Goal: Task Accomplishment & Management: Manage account settings

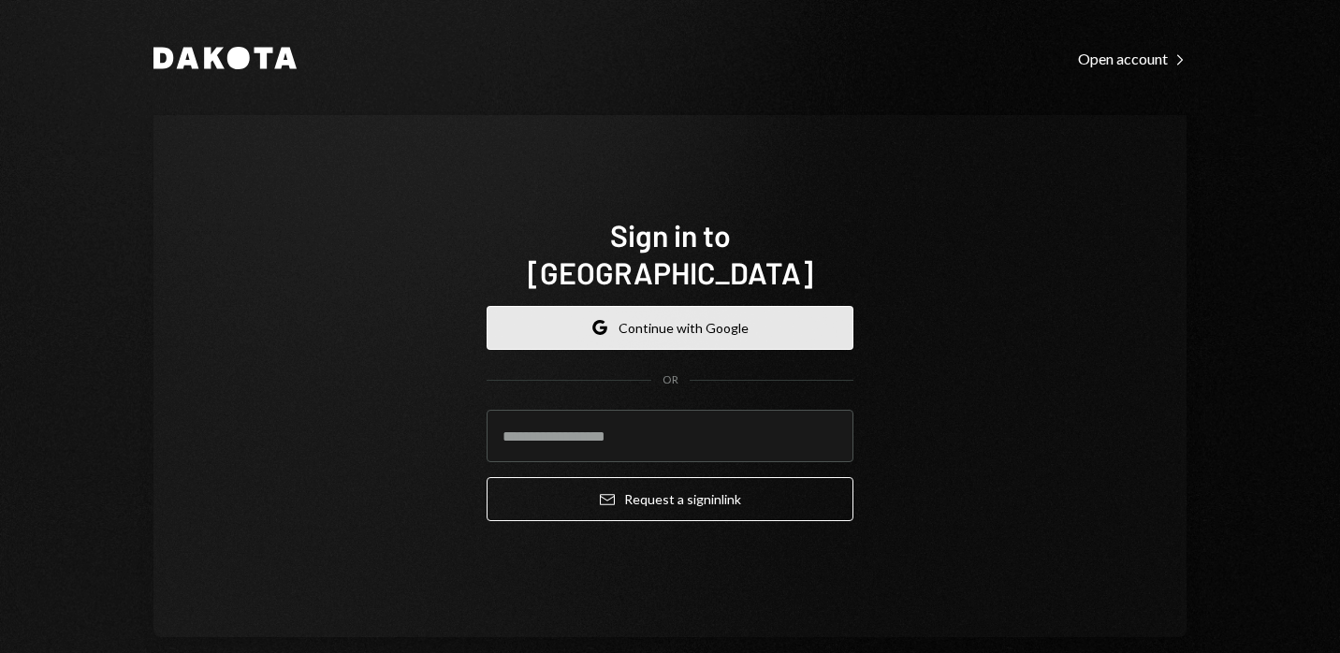
click at [703, 327] on button "Google Continue with Google" at bounding box center [670, 328] width 367 height 44
